Goal: Task Accomplishment & Management: Use online tool/utility

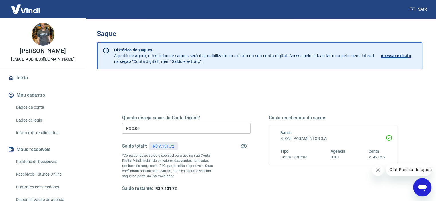
click at [146, 130] on input "R$ 0,00" at bounding box center [186, 128] width 128 height 11
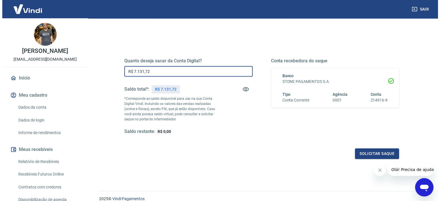
scroll to position [81, 0]
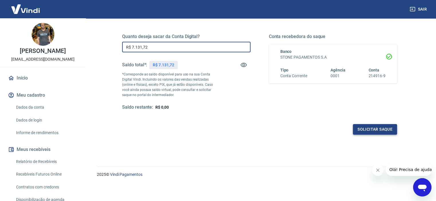
type input "R$ 7.131,72"
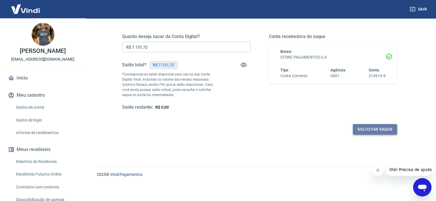
click at [386, 128] on button "Solicitar saque" at bounding box center [375, 129] width 44 height 11
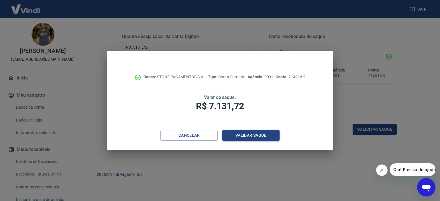
click at [263, 134] on button "Validar saque" at bounding box center [250, 135] width 57 height 11
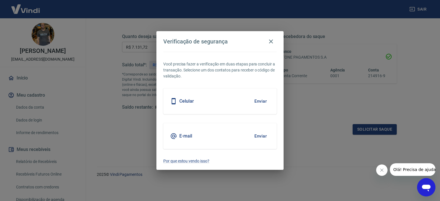
click at [263, 134] on button "Enviar" at bounding box center [260, 136] width 19 height 12
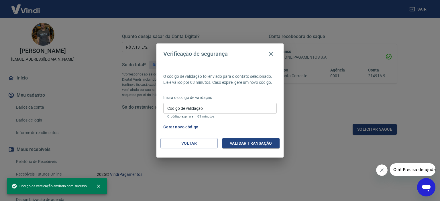
click at [189, 109] on input "Código de validação" at bounding box center [219, 108] width 113 height 11
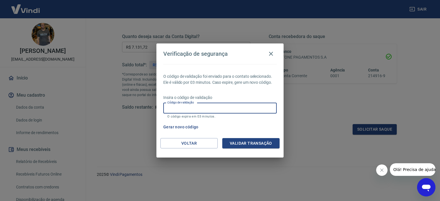
paste input "964548"
type input "964548"
click at [249, 144] on button "Validar transação" at bounding box center [250, 143] width 57 height 11
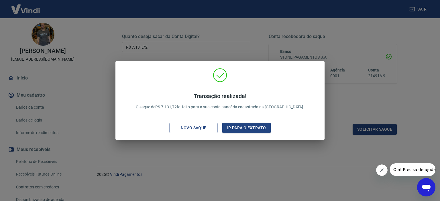
click at [213, 37] on div "Transação realizada! O saque de R$ 7.131,72 foi feito para a sua conta bancária…" at bounding box center [220, 100] width 440 height 201
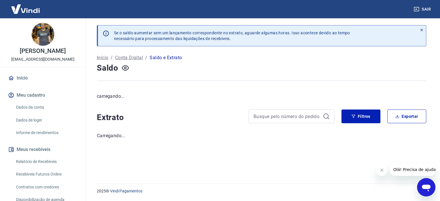
click at [22, 79] on link "Início" at bounding box center [43, 78] width 72 height 13
